Goal: Find contact information: Find contact information

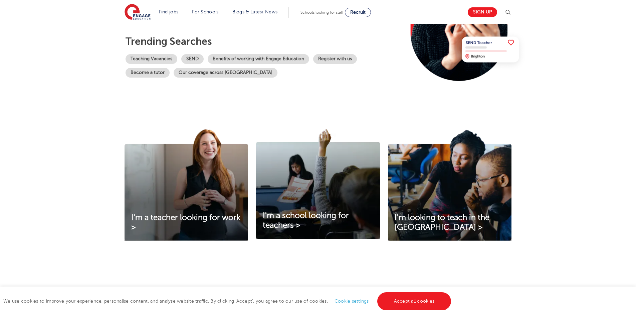
scroll to position [234, 0]
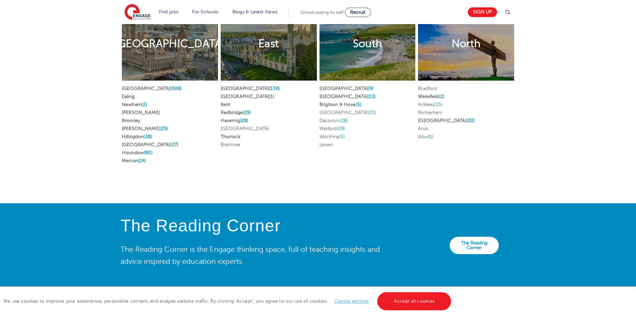
scroll to position [1436, 0]
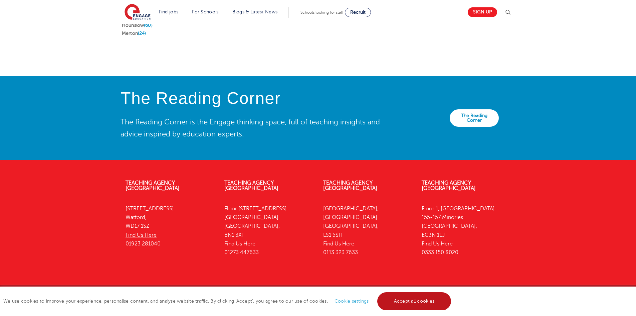
click at [432, 298] on link "Accept all cookies" at bounding box center [414, 301] width 74 height 18
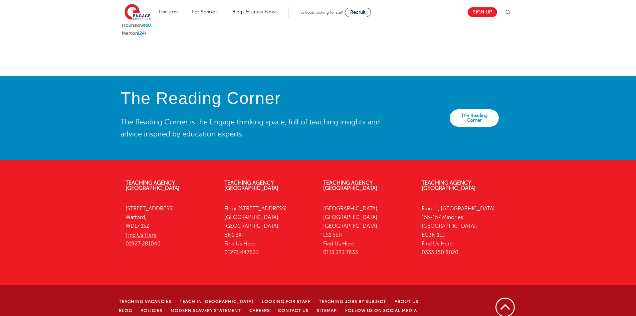
drag, startPoint x: 464, startPoint y: 243, endPoint x: 418, endPoint y: 185, distance: 74.3
click at [418, 185] on div "Teaching Agency London Floor 1, Portsoken House 155-157 Minories London, EC3N 1…" at bounding box center [466, 219] width 99 height 99
copy p "Floor 1, Portsoken House 155-157 Minories London, EC3N 1LJ Find Us Here 0333 15…"
click at [540, 240] on div "Teaching Agency Watford 4th Floor, 45 Clarendon Road Watford, WD17 1SZ Find Us …" at bounding box center [318, 254] width 636 height 169
drag, startPoint x: 169, startPoint y: 232, endPoint x: 122, endPoint y: 192, distance: 61.4
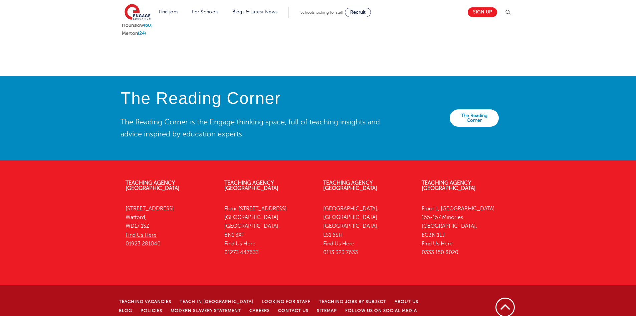
click at [122, 192] on div "Teaching Agency Watford 4th Floor, 45 Clarendon Road Watford, WD17 1SZ Find Us …" at bounding box center [170, 215] width 99 height 90
copy p "4th Floor, 45 Clarendon Road Watford, WD17 1SZ Find Us Here 01923 281040"
drag, startPoint x: 620, startPoint y: 266, endPoint x: 503, endPoint y: 234, distance: 120.7
click at [620, 266] on div "Teaching Agency Watford 4th Floor, 45 Clarendon Road Watford, WD17 1SZ Find Us …" at bounding box center [318, 254] width 636 height 169
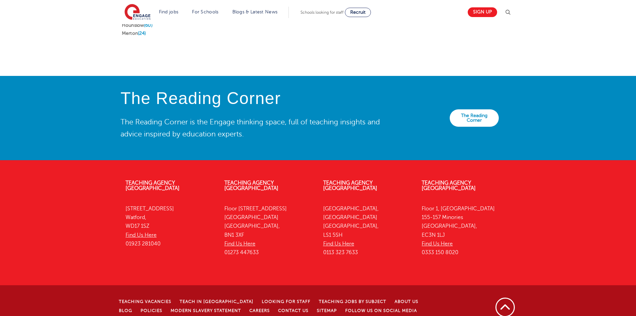
drag, startPoint x: 478, startPoint y: 242, endPoint x: 420, endPoint y: 194, distance: 75.5
click at [420, 194] on div "Teaching Agency London Floor 1, Portsoken House 155-157 Minories London, EC3N 1…" at bounding box center [466, 219] width 99 height 99
copy p "Floor 1, Portsoken House 155-157 Minories London, EC3N 1LJ Find Us Here 0333 15…"
